Goal: Task Accomplishment & Management: Use online tool/utility

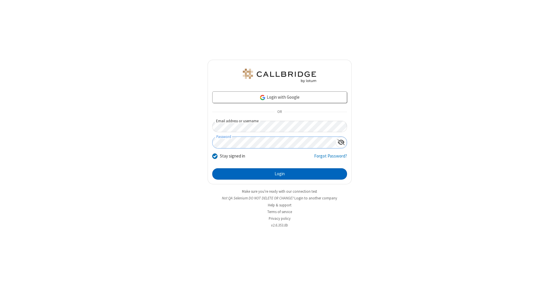
click at [279, 174] on button "Login" at bounding box center [279, 174] width 135 height 12
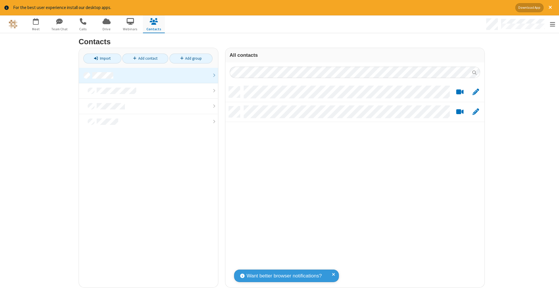
scroll to position [201, 255]
